Goal: Task Accomplishment & Management: Manage account settings

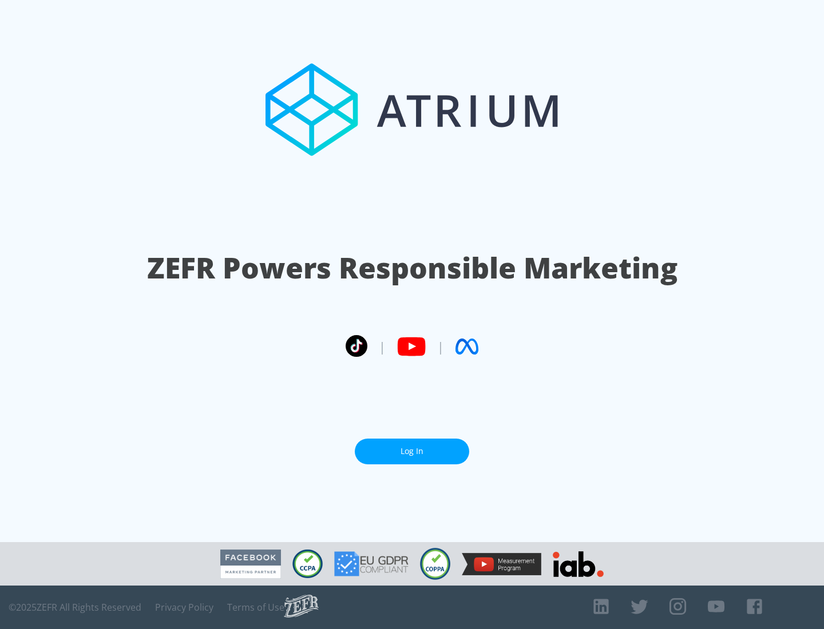
click at [412, 451] on link "Log In" at bounding box center [412, 452] width 114 height 26
